Goal: Subscribe to service/newsletter

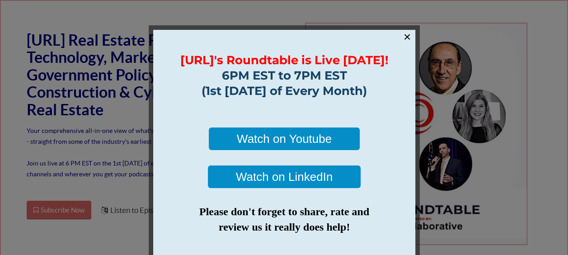
click at [404, 37] on link "×" at bounding box center [406, 37] width 7 height 14
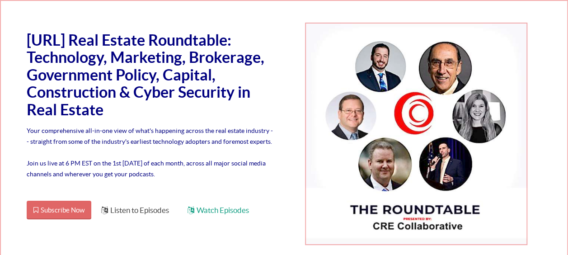
click at [61, 209] on link "Subscribe Now" at bounding box center [59, 210] width 65 height 19
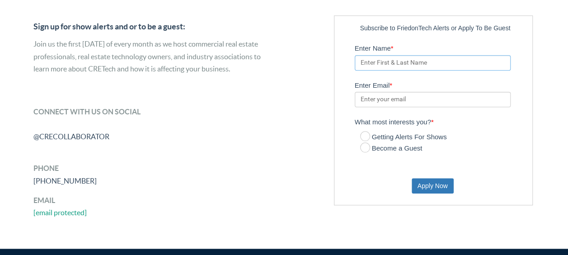
click at [399, 69] on input "Enter Name *" at bounding box center [433, 62] width 156 height 15
type input "[PERSON_NAME]"
type input "[EMAIL_ADDRESS][DOMAIN_NAME]"
click at [363, 152] on icon at bounding box center [365, 147] width 10 height 10
click at [363, 151] on input "Become a Guest" at bounding box center [363, 148] width 6 height 6
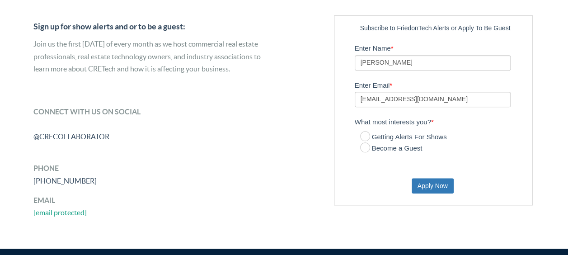
radio input "true"
click at [371, 143] on label "Getting Alerts For Shows" at bounding box center [403, 137] width 87 height 11
click at [366, 140] on input "Getting Alerts For Shows" at bounding box center [363, 137] width 6 height 6
radio input "true"
click at [366, 152] on icon at bounding box center [365, 147] width 10 height 10
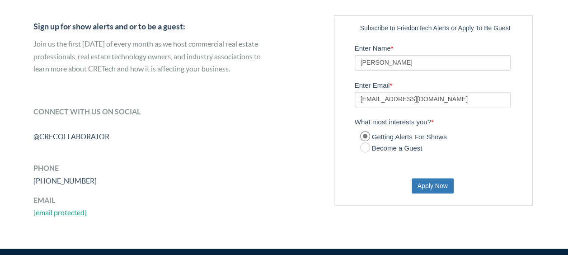
click at [366, 151] on input "Become a Guest" at bounding box center [363, 148] width 6 height 6
radio input "true"
click at [445, 193] on button "Apply Now" at bounding box center [433, 185] width 42 height 15
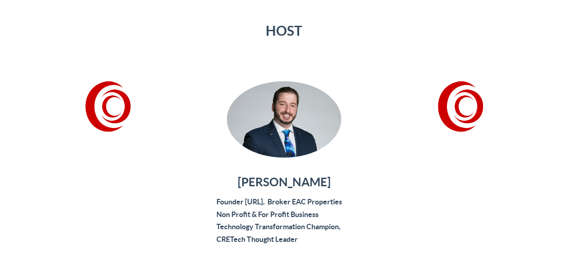
scroll to position [920, 0]
